Goal: Find specific page/section: Find specific page/section

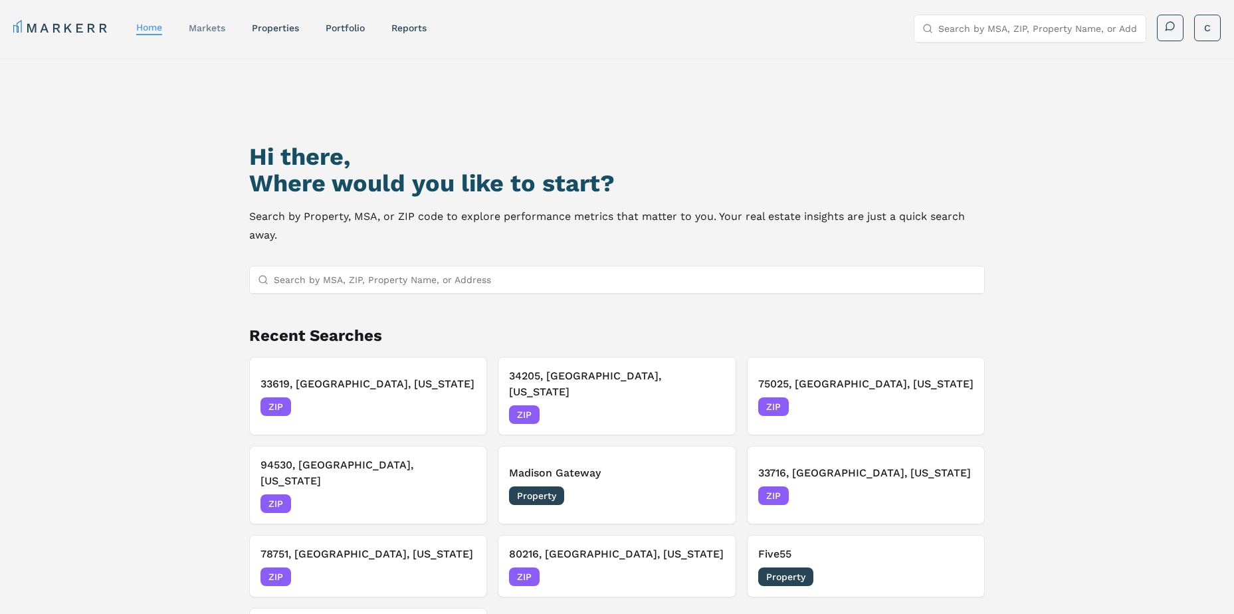
click at [209, 23] on link "markets" at bounding box center [207, 28] width 37 height 11
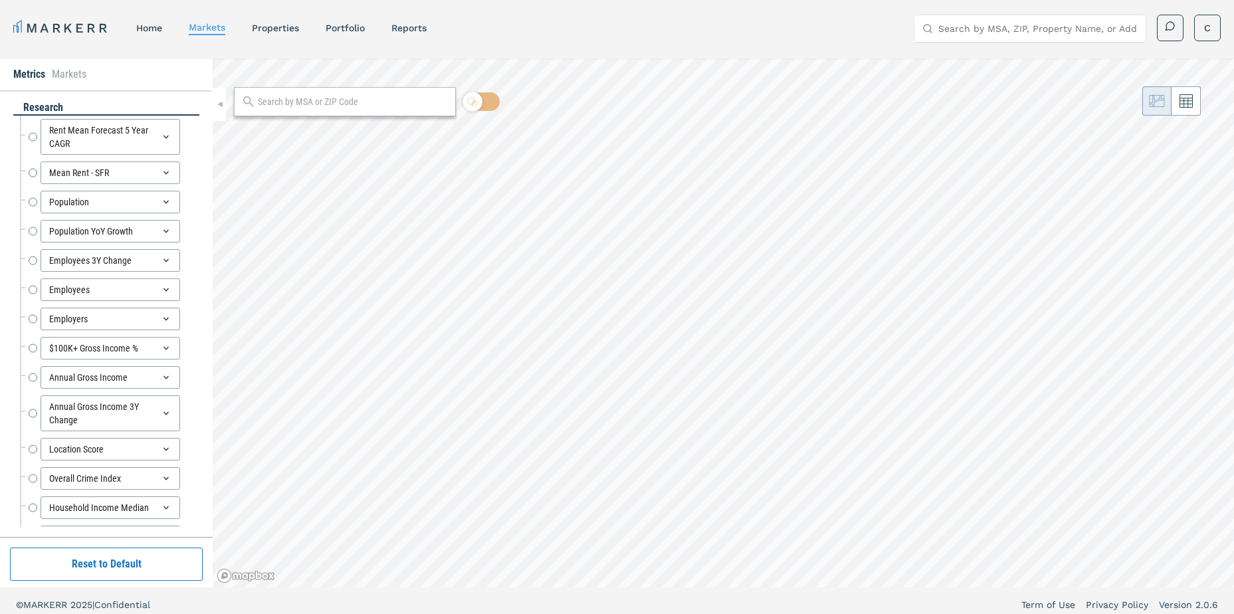
radio input "true"
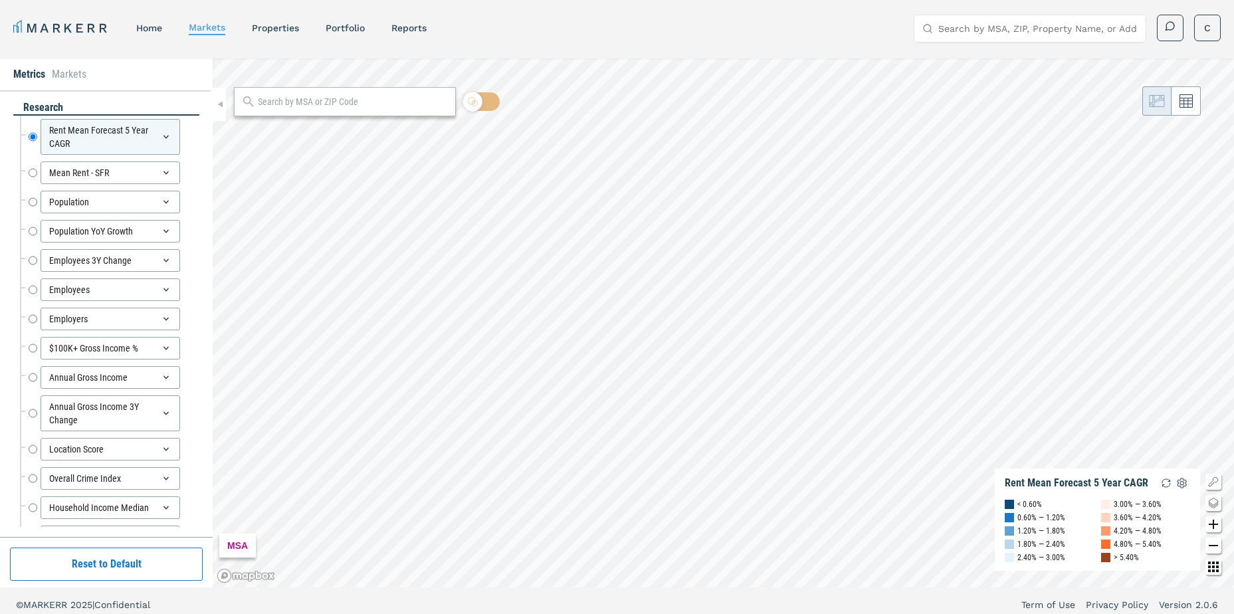
click at [284, 96] on input "text" at bounding box center [353, 102] width 191 height 14
type input "33619"
click at [293, 138] on div "33619, [GEOGRAPHIC_DATA], [US_STATE]" at bounding box center [322, 131] width 156 height 14
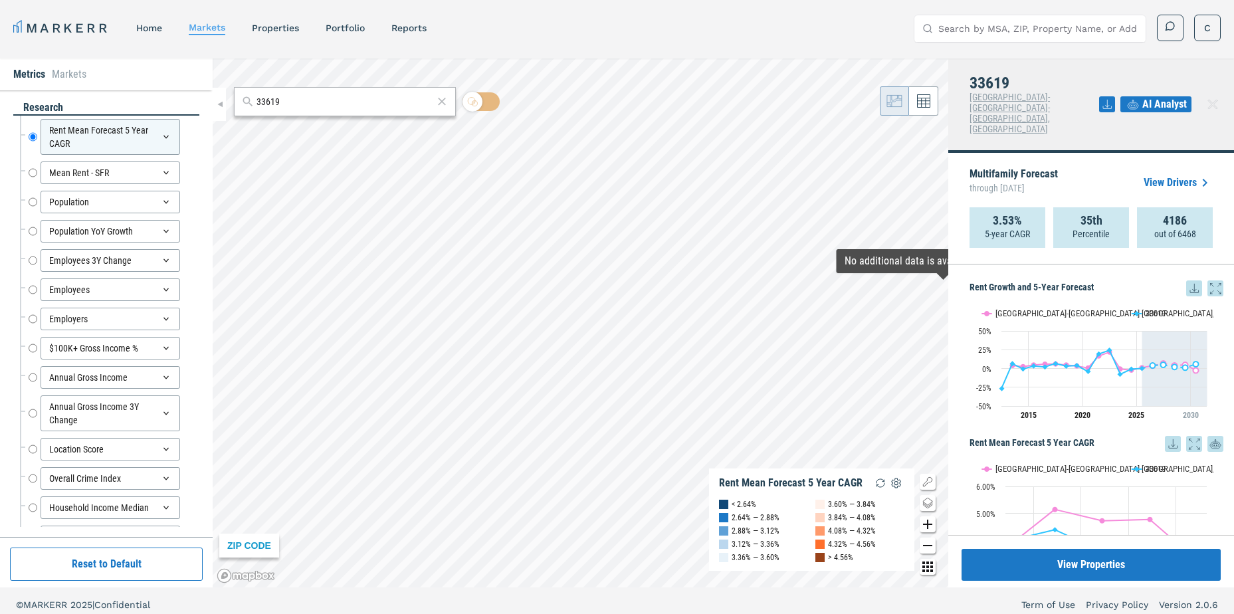
click at [1208, 280] on icon at bounding box center [1216, 288] width 16 height 16
click at [1176, 175] on link "View Drivers" at bounding box center [1178, 183] width 69 height 16
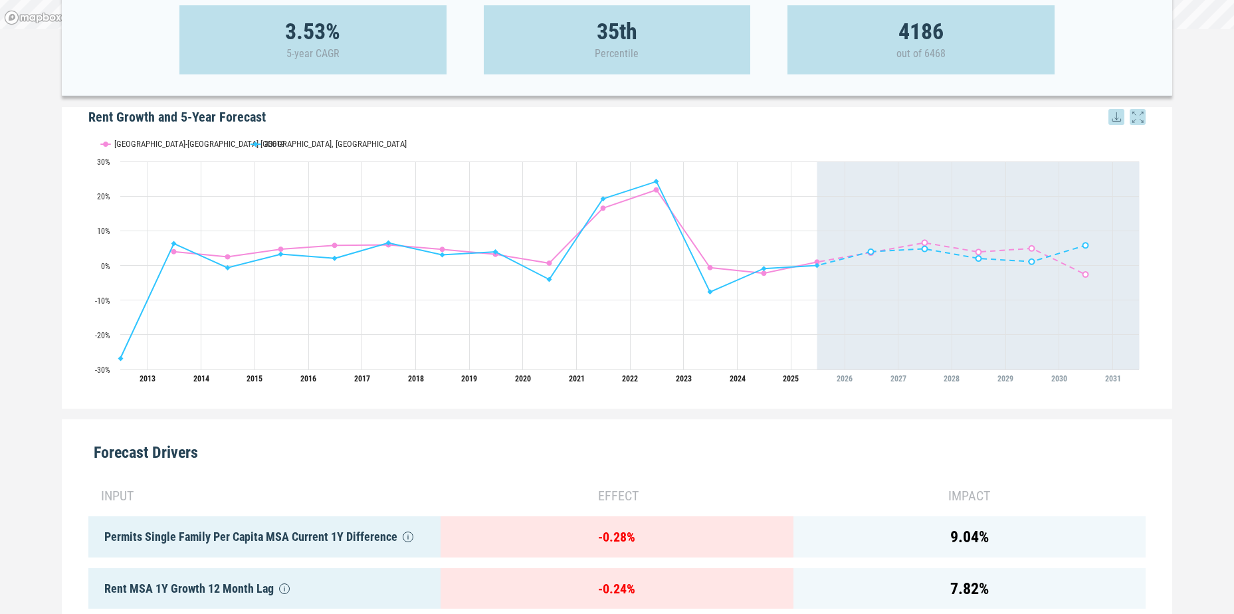
scroll to position [82, 0]
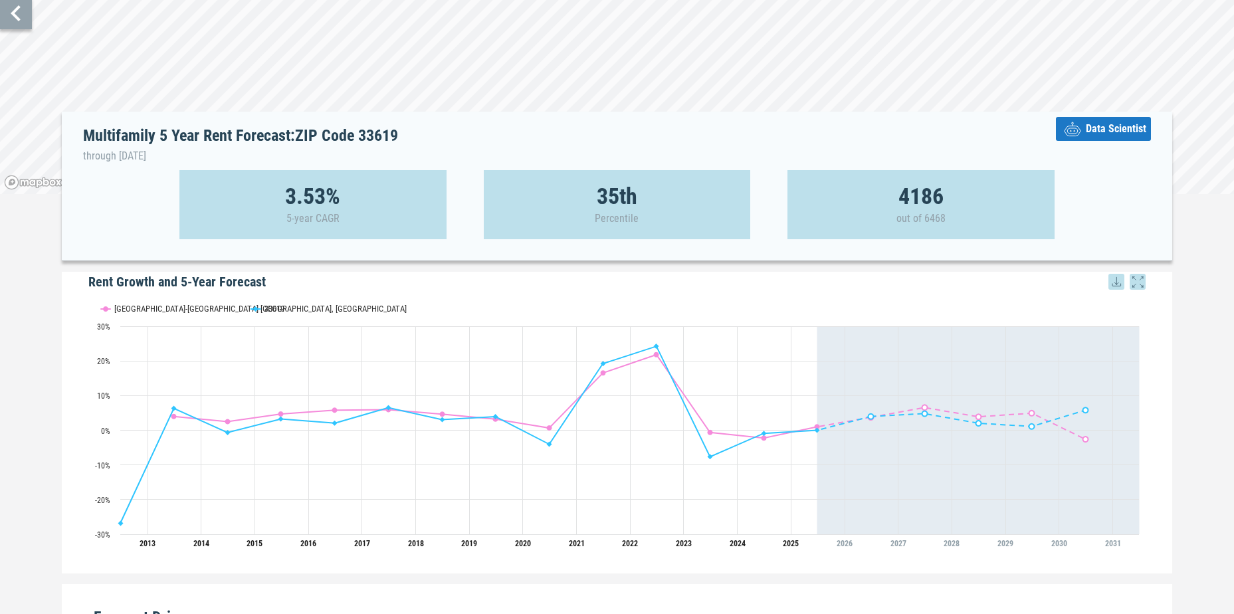
click at [13, 22] on icon at bounding box center [16, 13] width 32 height 32
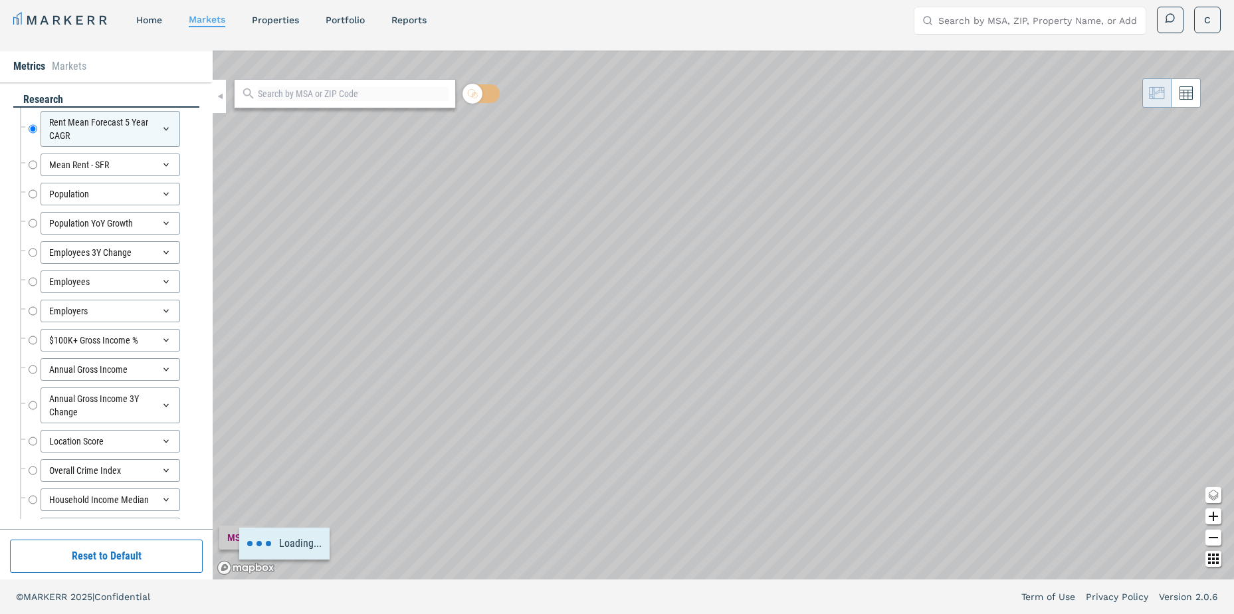
scroll to position [8, 0]
